Goal: Navigation & Orientation: Find specific page/section

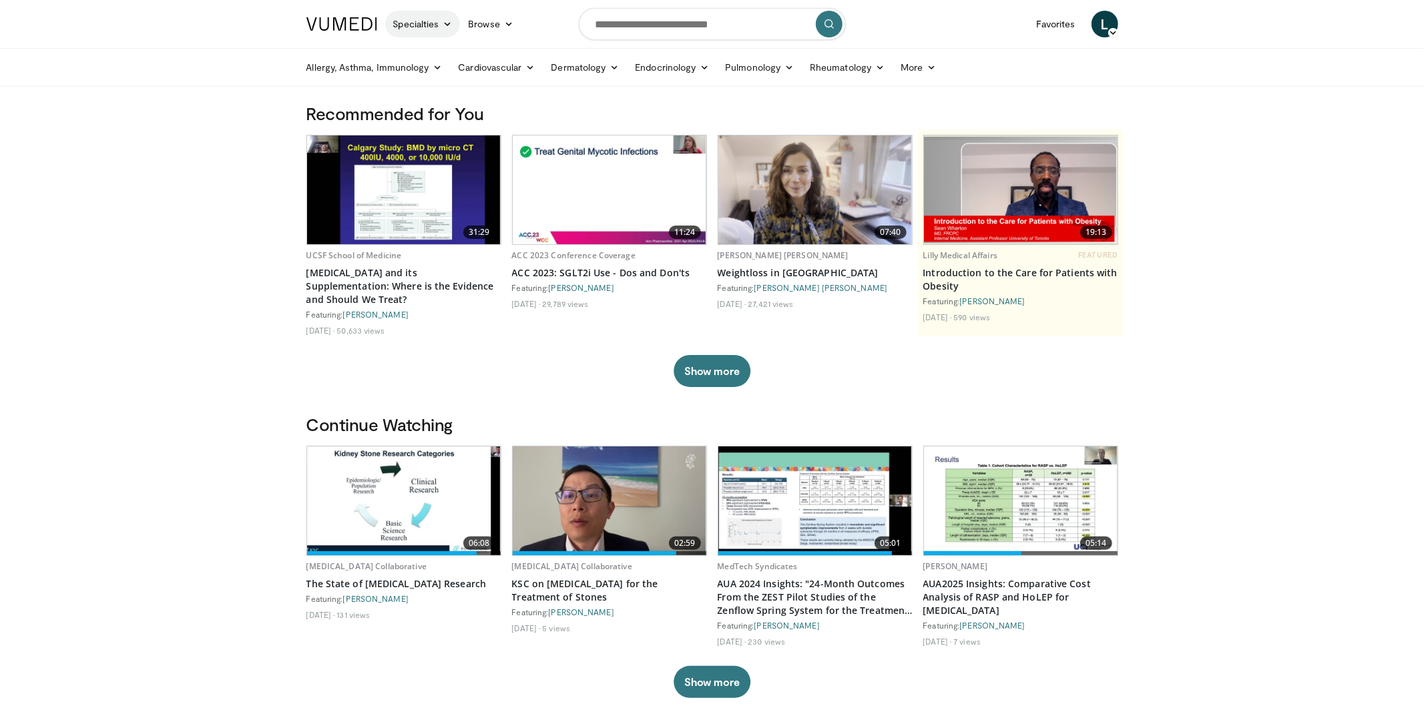
drag, startPoint x: 426, startPoint y: 24, endPoint x: 427, endPoint y: 31, distance: 7.5
click at [426, 24] on link "Specialties" at bounding box center [422, 24] width 75 height 27
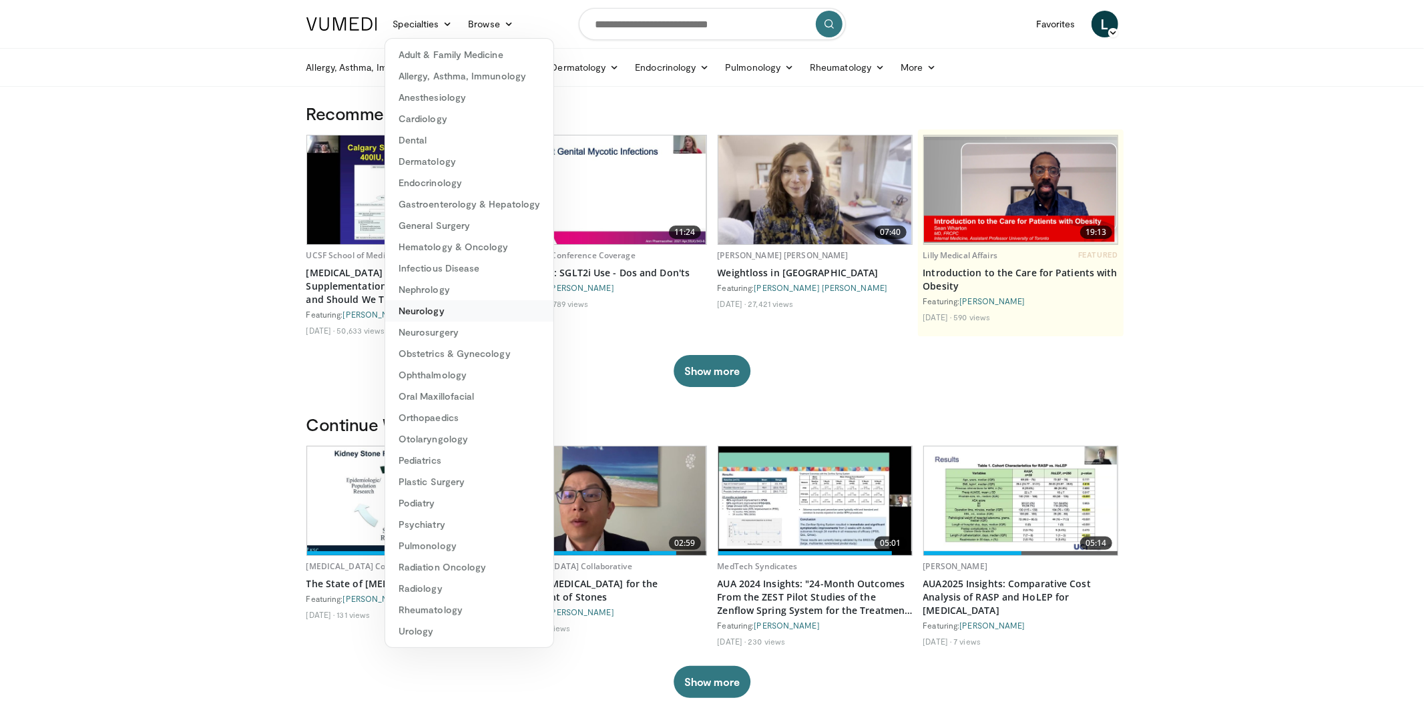
click at [449, 309] on link "Neurology" at bounding box center [469, 310] width 168 height 21
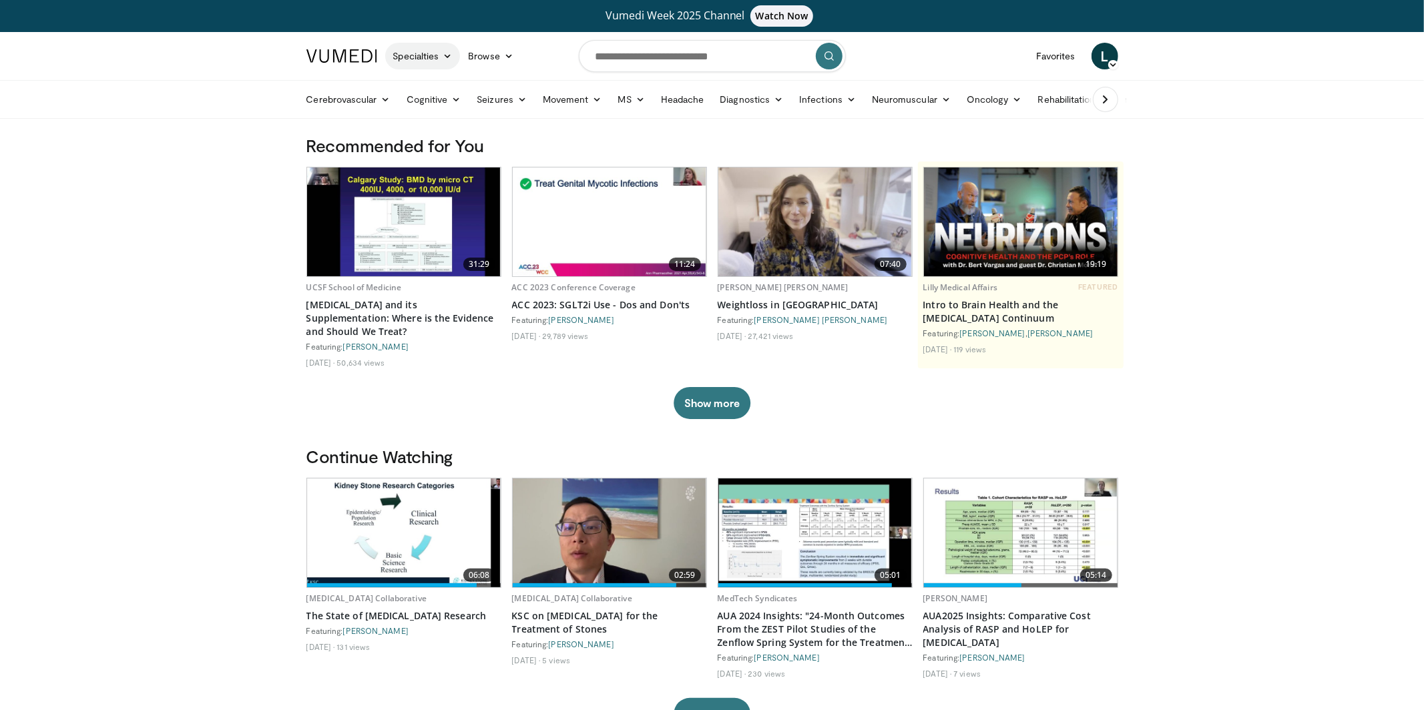
click at [451, 47] on link "Specialties" at bounding box center [422, 56] width 75 height 27
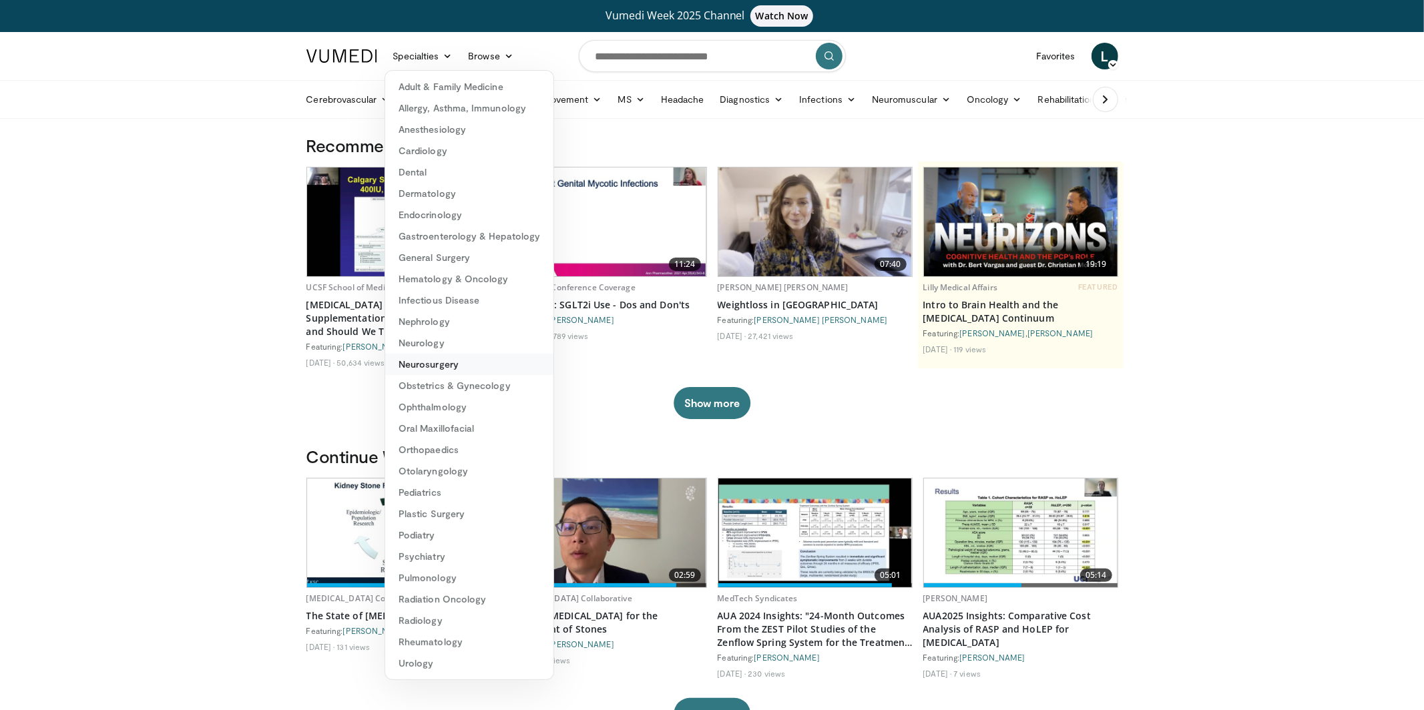
click at [445, 361] on link "Neurosurgery" at bounding box center [469, 364] width 168 height 21
